Goal: Task Accomplishment & Management: Use online tool/utility

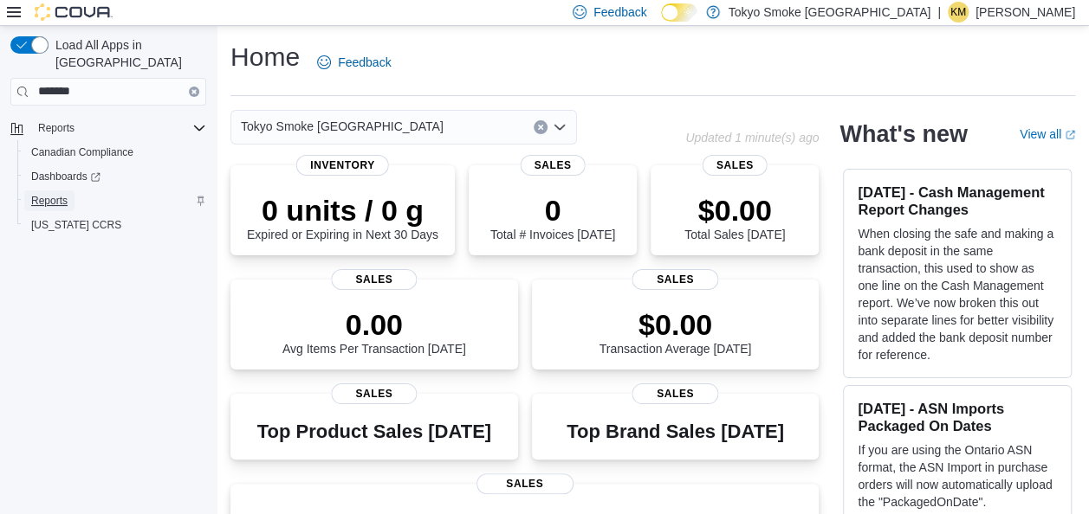
click at [61, 194] on span "Reports" at bounding box center [49, 201] width 36 height 14
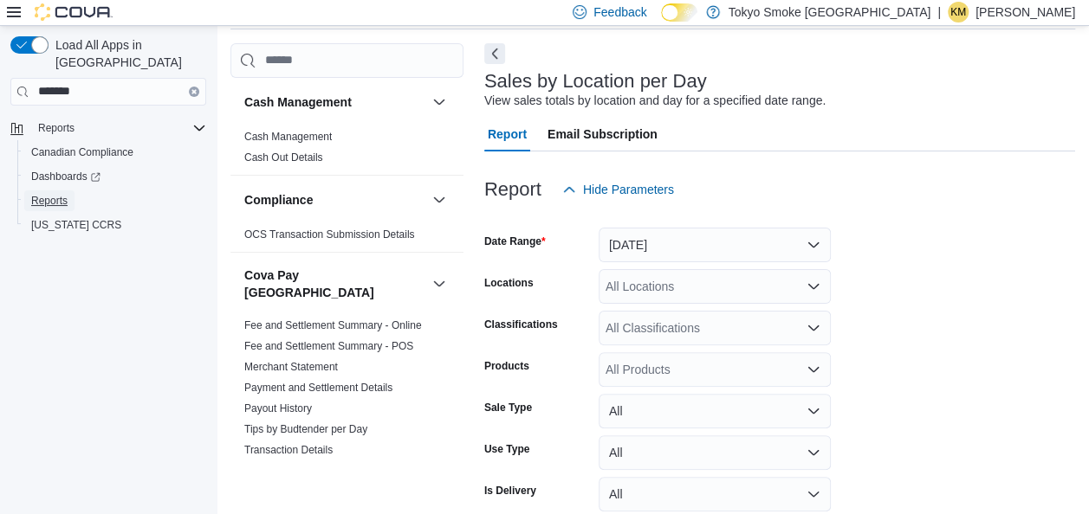
scroll to position [147, 0]
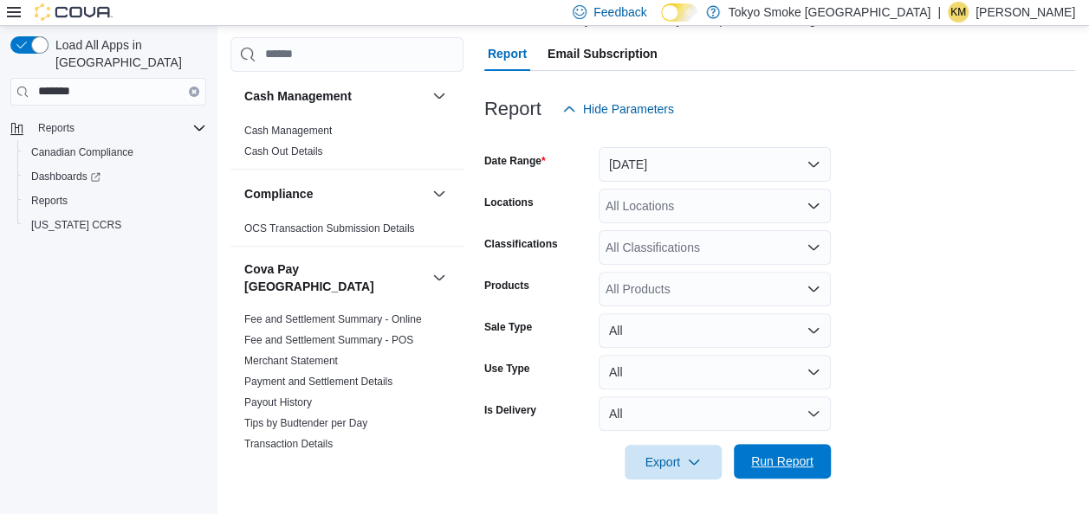
click at [784, 458] on span "Run Report" at bounding box center [782, 461] width 62 height 17
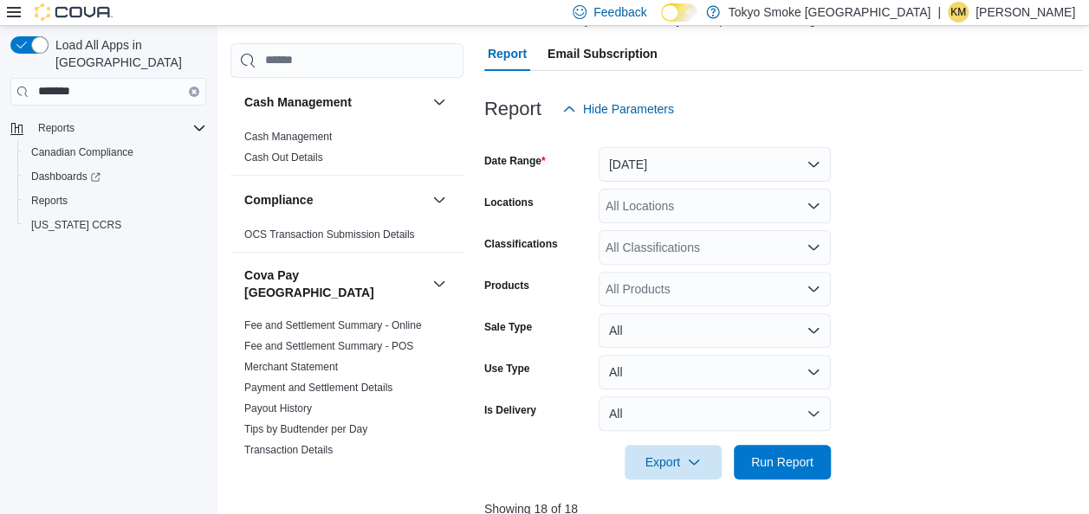
click at [935, 383] on form "Date Range [DATE] Locations All Locations Classifications All Classifications P…" at bounding box center [783, 302] width 598 height 353
click at [669, 465] on span "Export" at bounding box center [673, 461] width 76 height 35
click at [684, 386] on span "Export to Csv" at bounding box center [676, 393] width 78 height 14
